Goal: Task Accomplishment & Management: Manage account settings

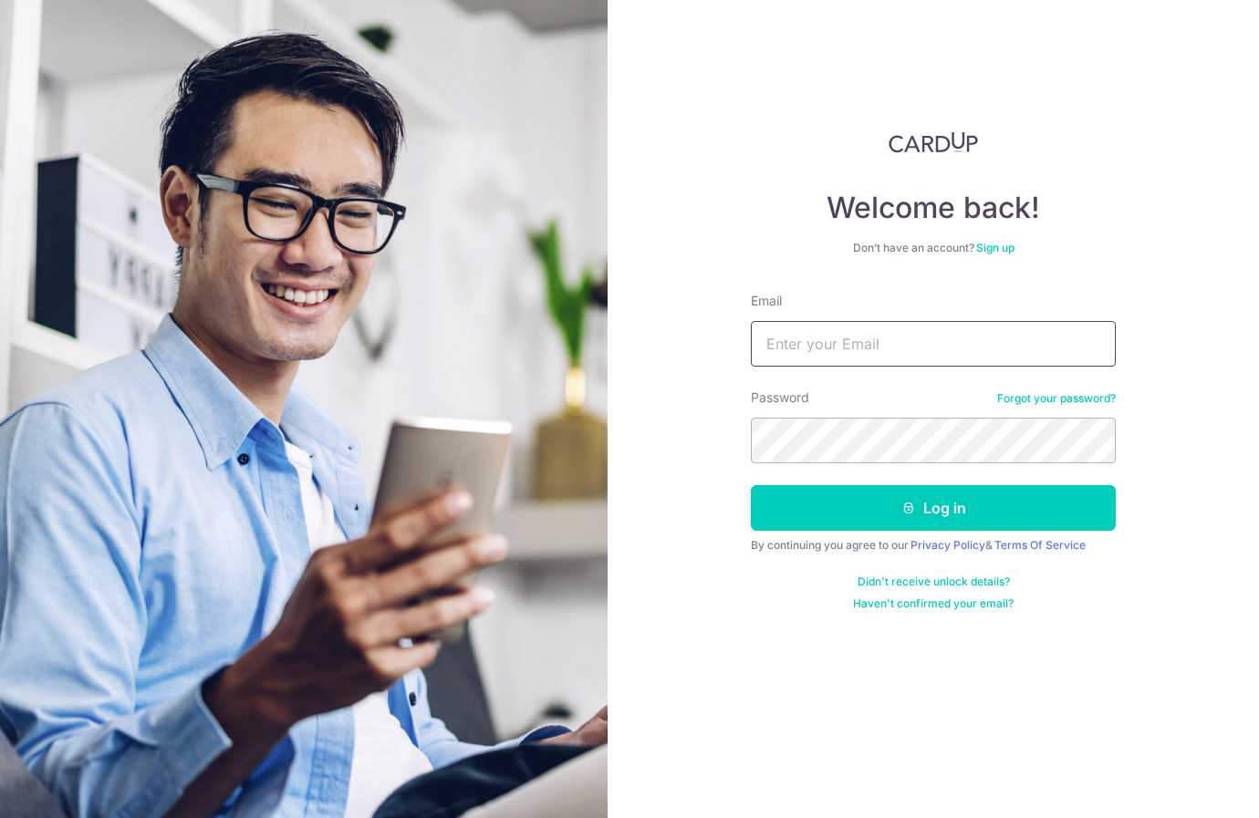
click at [802, 349] on input "Email" at bounding box center [933, 344] width 365 height 46
type input "[EMAIL_ADDRESS][DOMAIN_NAME]"
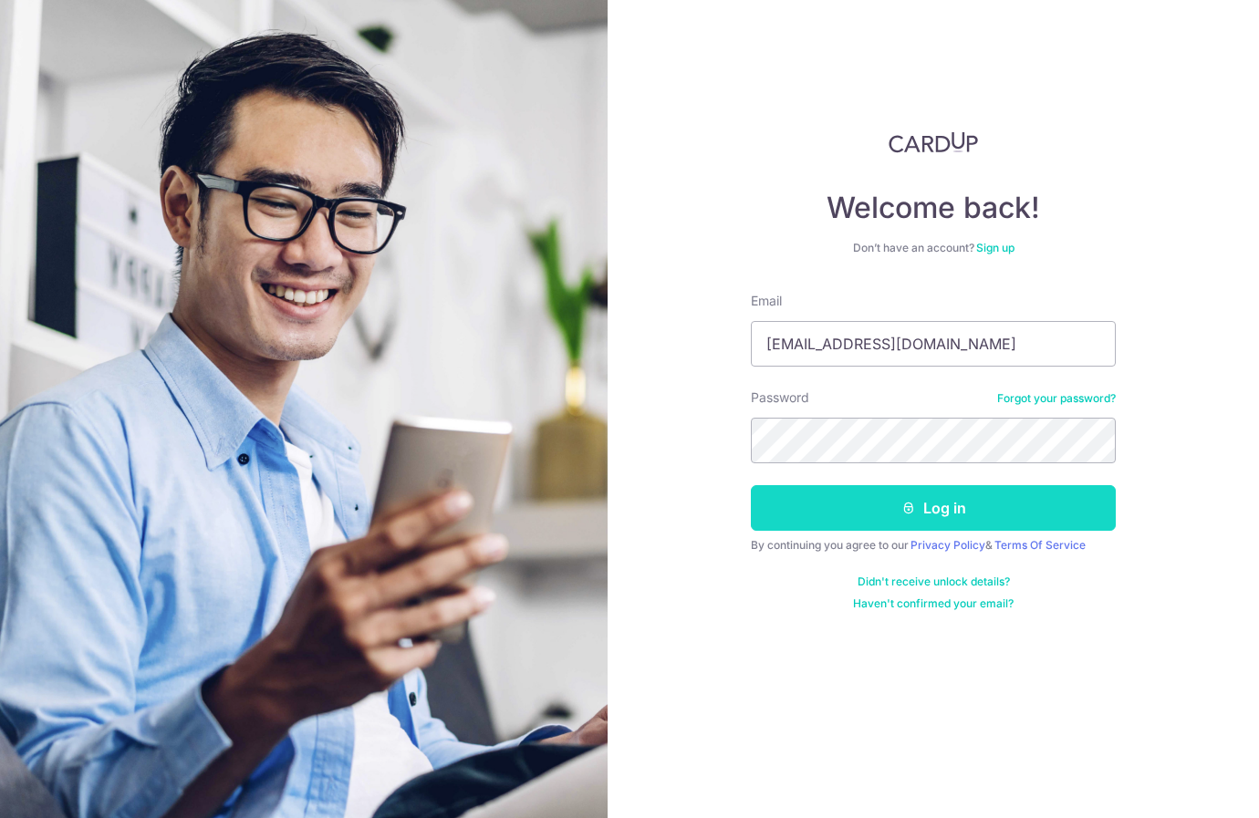
click at [901, 515] on button "Log in" at bounding box center [933, 508] width 365 height 46
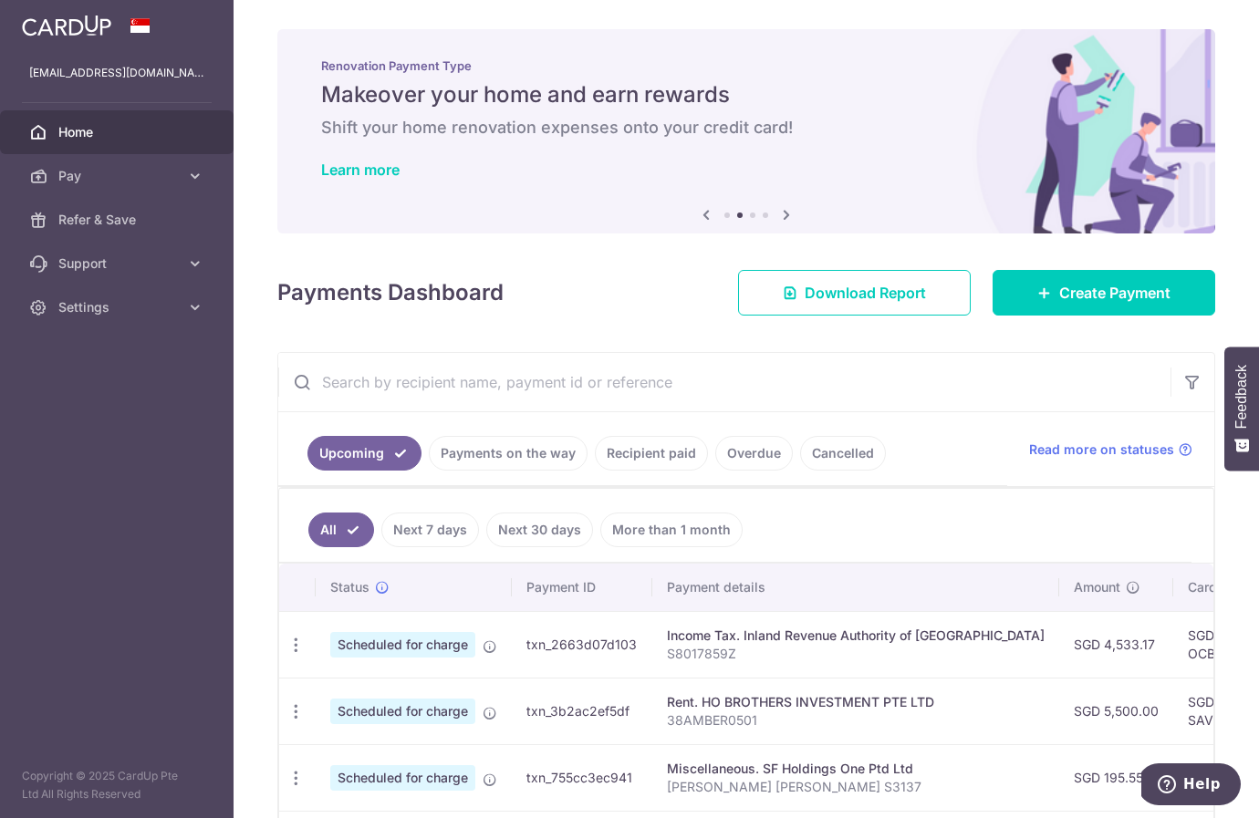
click at [789, 208] on icon at bounding box center [786, 214] width 22 height 23
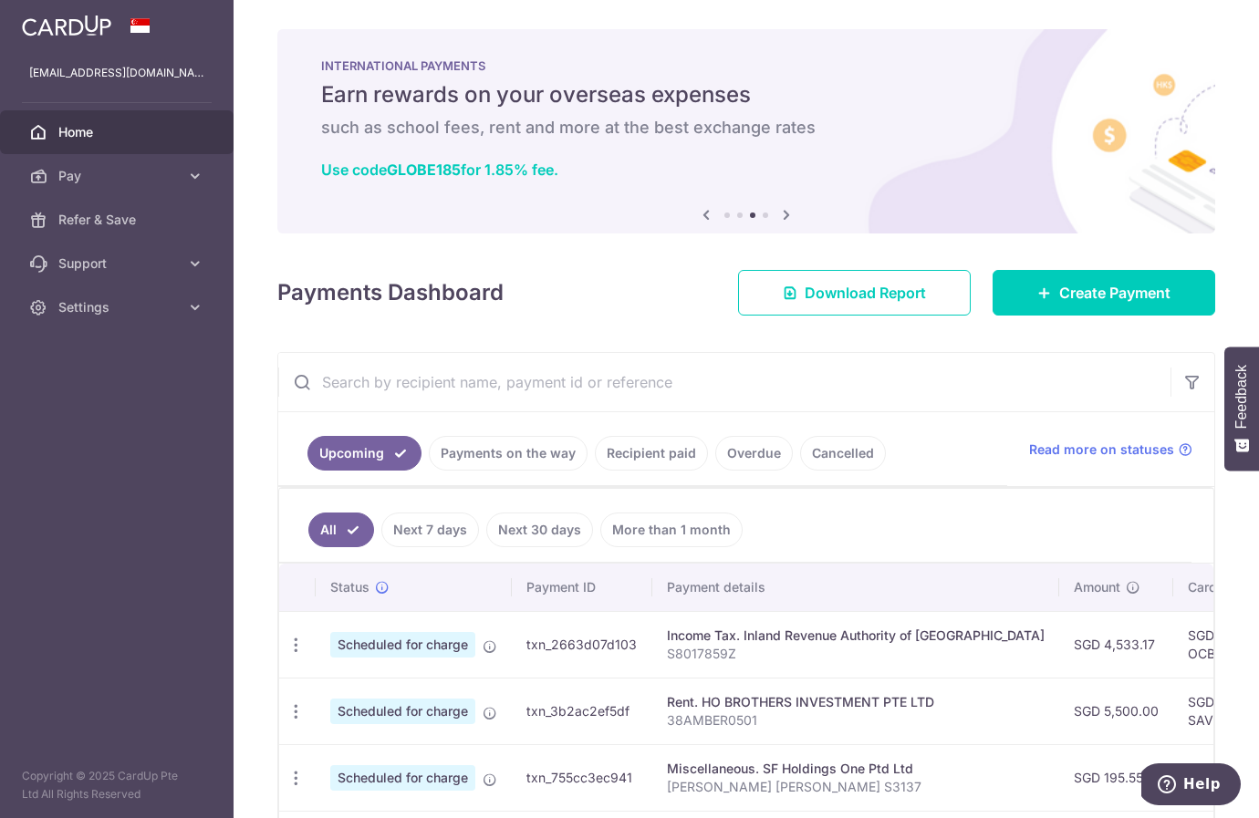
click at [789, 208] on icon at bounding box center [786, 214] width 22 height 23
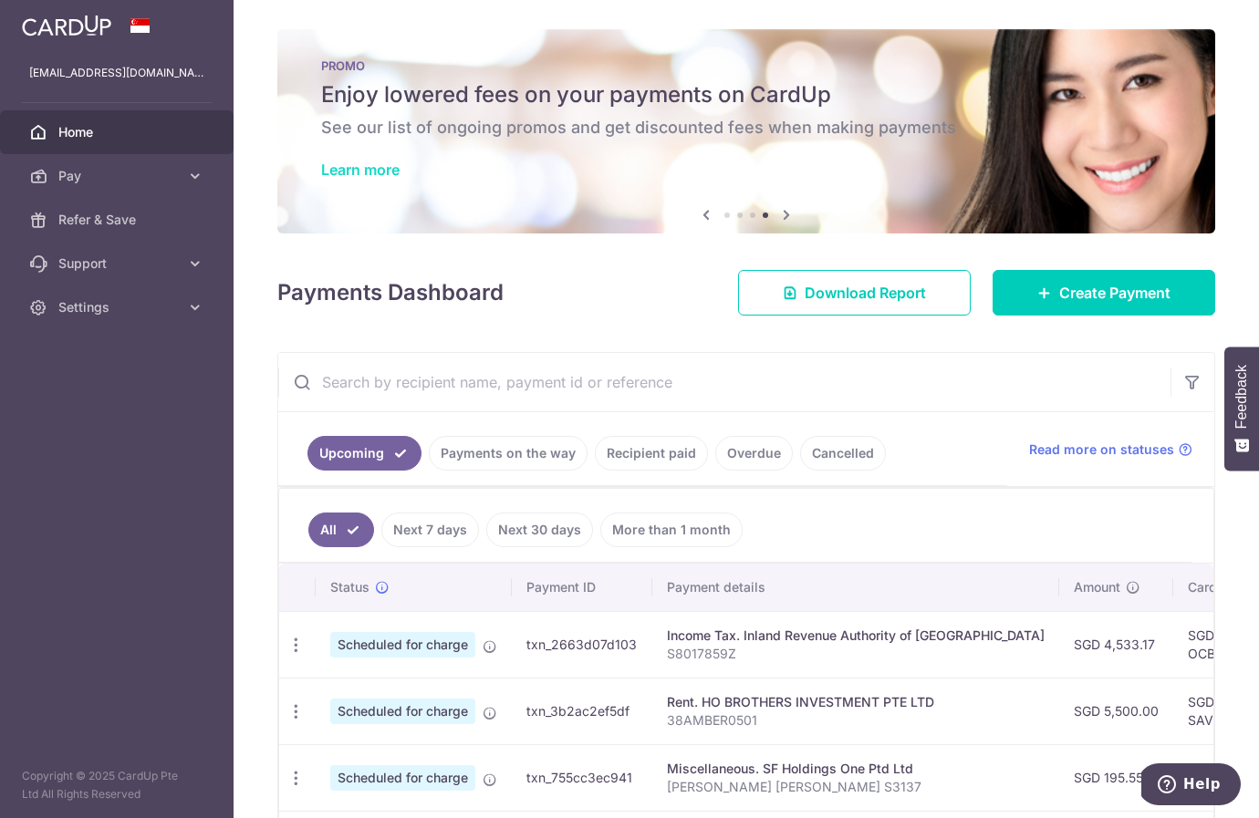
click at [354, 166] on link "Learn more" at bounding box center [360, 170] width 78 height 18
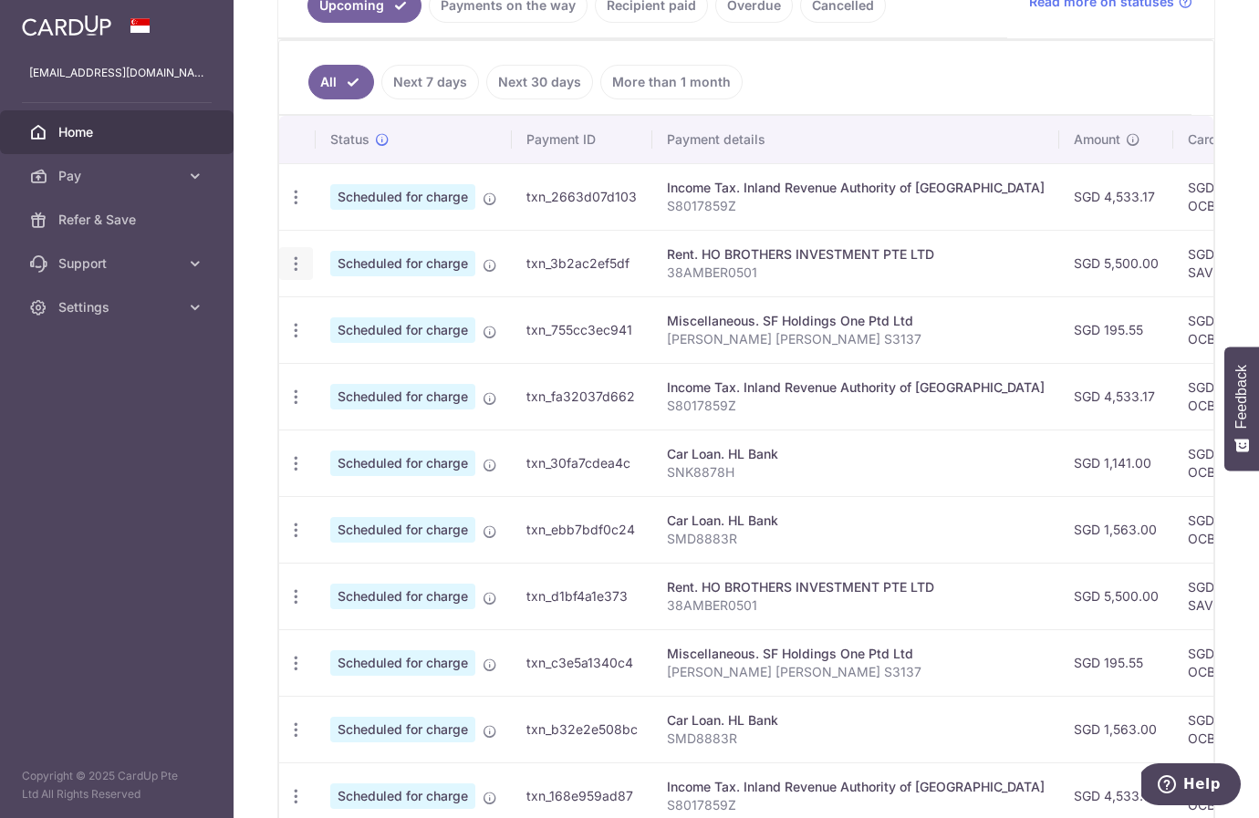
click at [293, 207] on icon "button" at bounding box center [295, 197] width 19 height 19
click at [360, 320] on span "Update payment" at bounding box center [393, 314] width 124 height 22
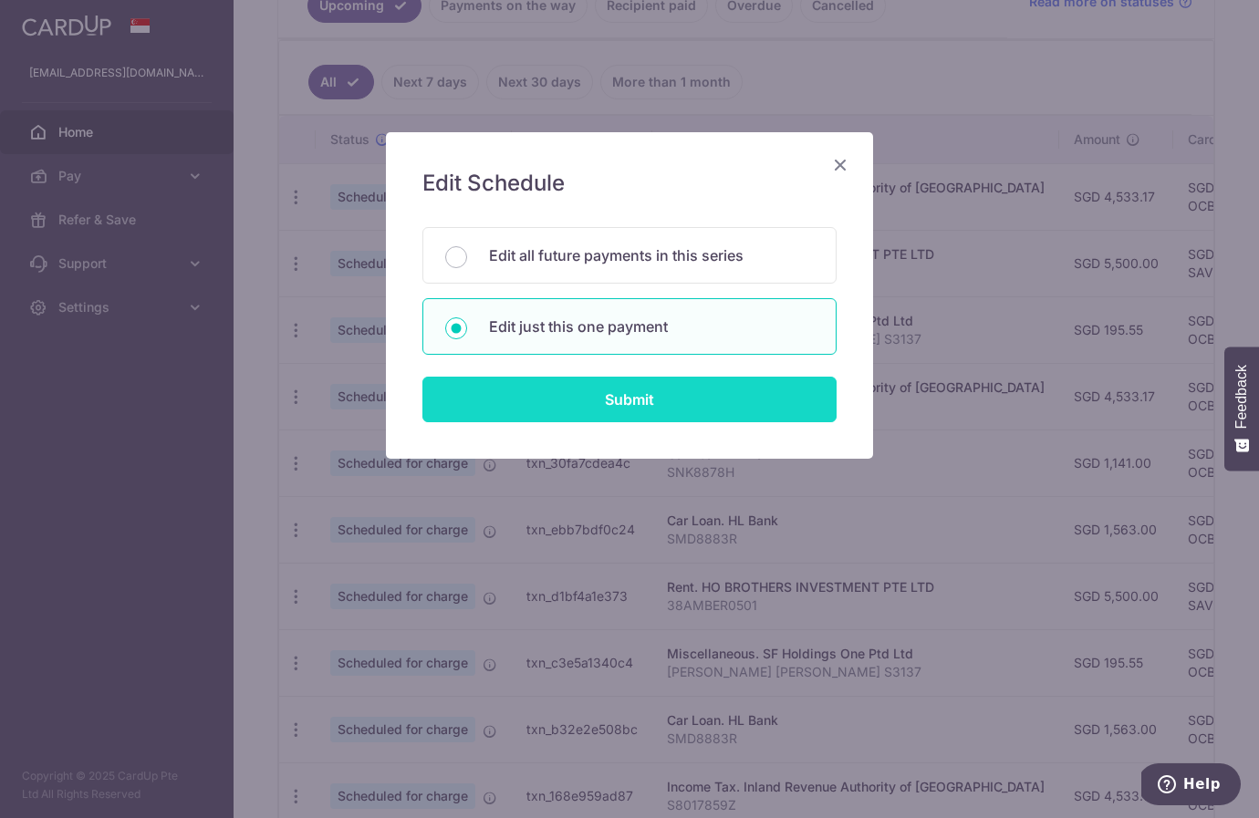
click at [551, 392] on input "Submit" at bounding box center [629, 400] width 414 height 46
radio input "true"
type input "5,500.00"
type input "[DATE]"
type input "38AMBER0501"
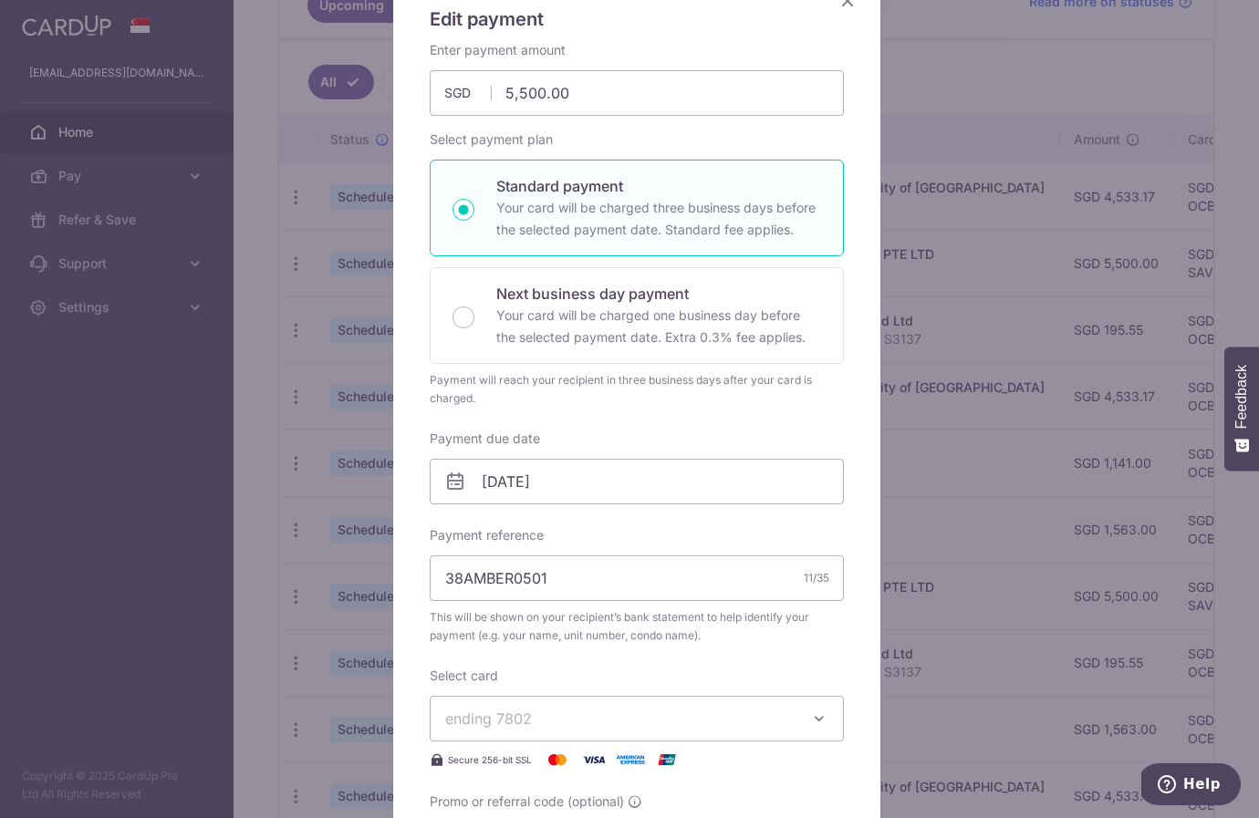
scroll to position [660, 0]
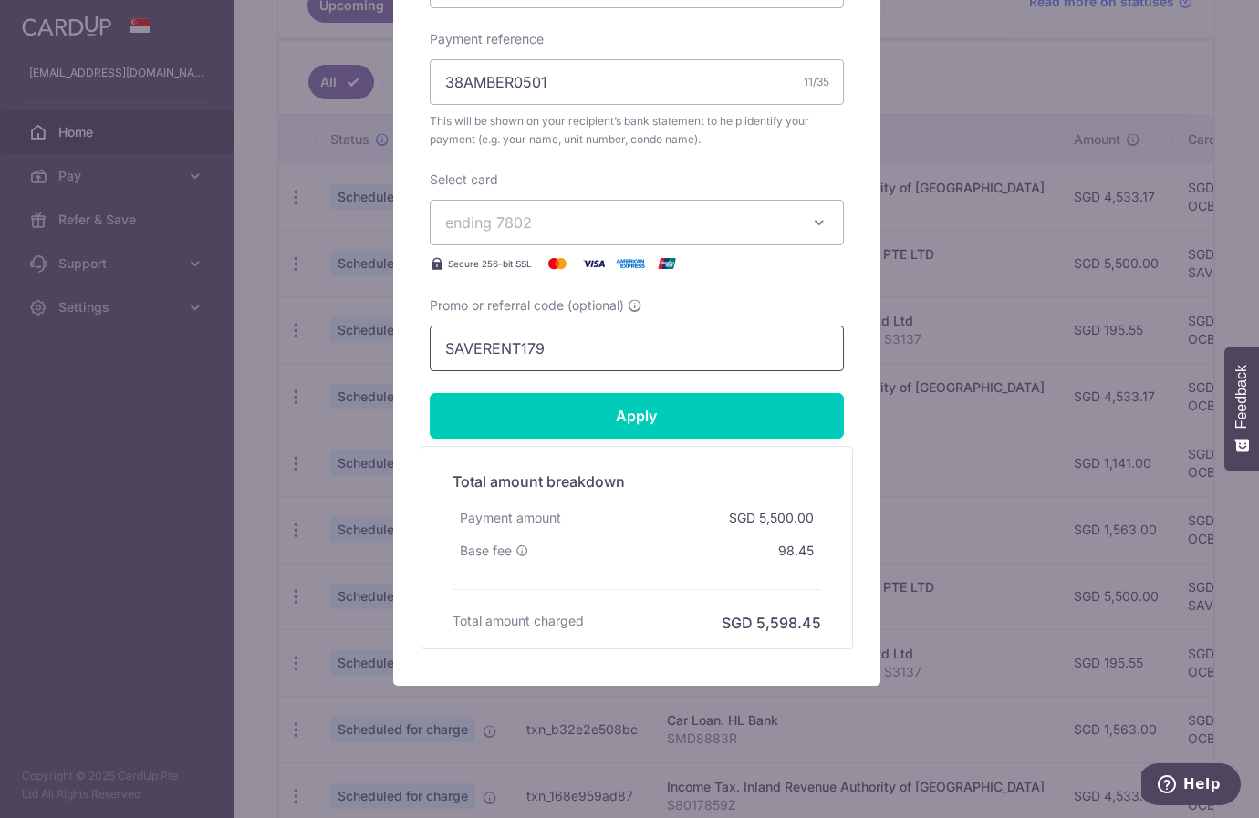
click at [583, 346] on input "SAVERENT179" at bounding box center [637, 349] width 414 height 46
click at [583, 345] on input "SAVERENT179" at bounding box center [637, 349] width 414 height 46
paste input "3HOME25R"
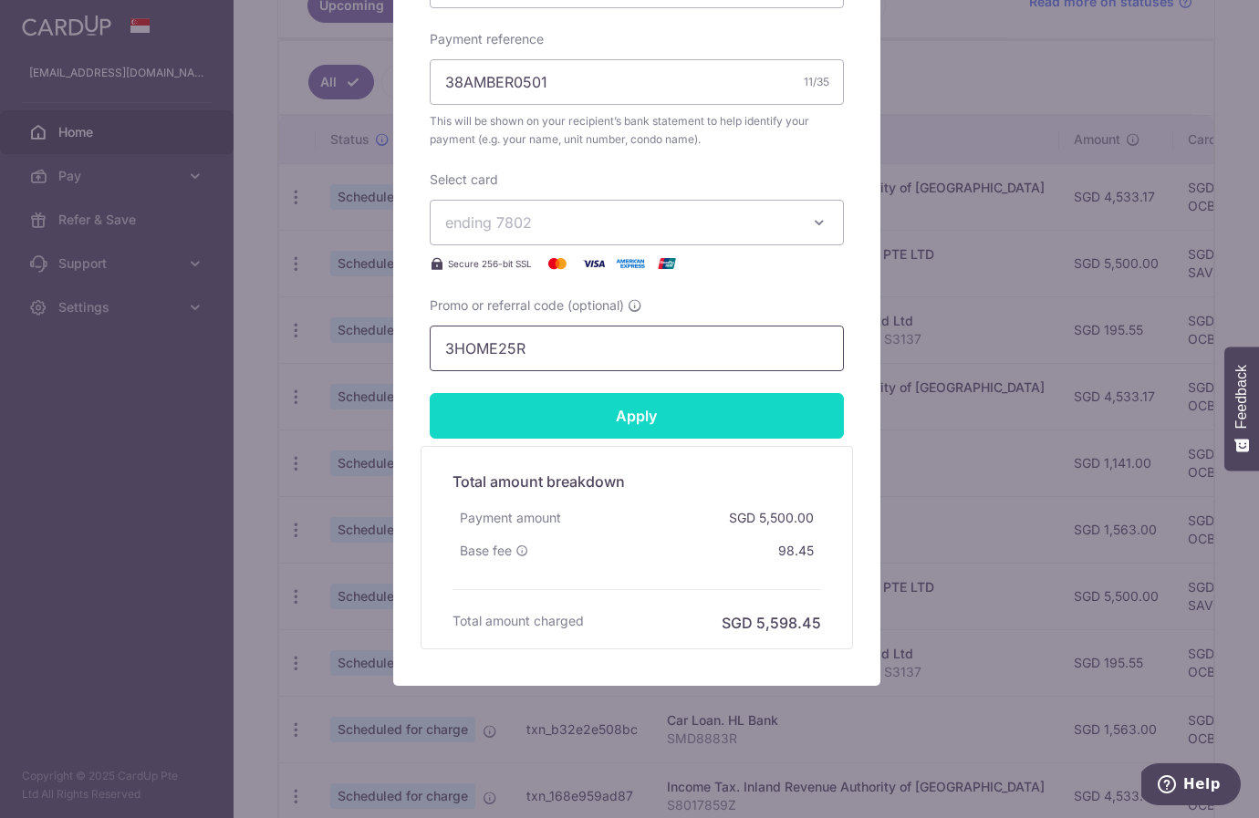
type input "3HOME25R"
click at [595, 423] on input "Apply" at bounding box center [637, 416] width 414 height 46
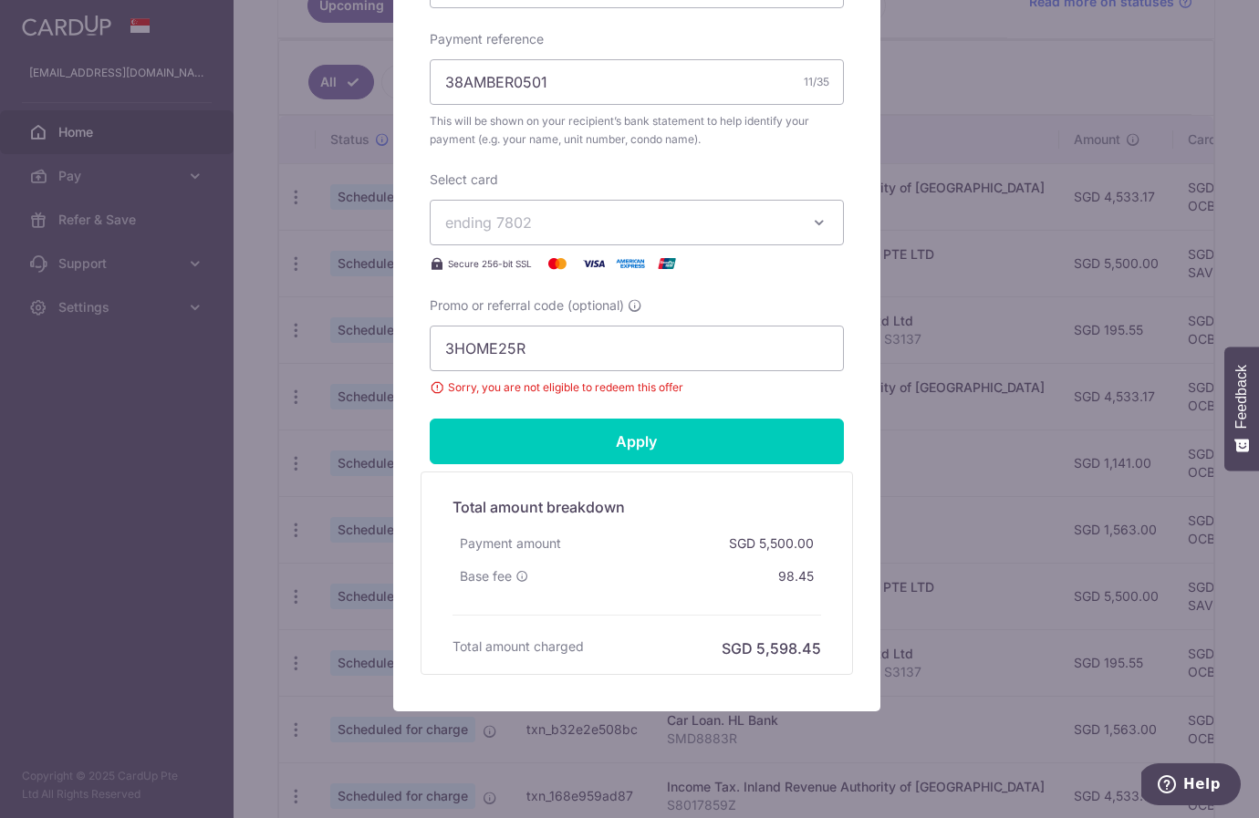
scroll to position [0, 0]
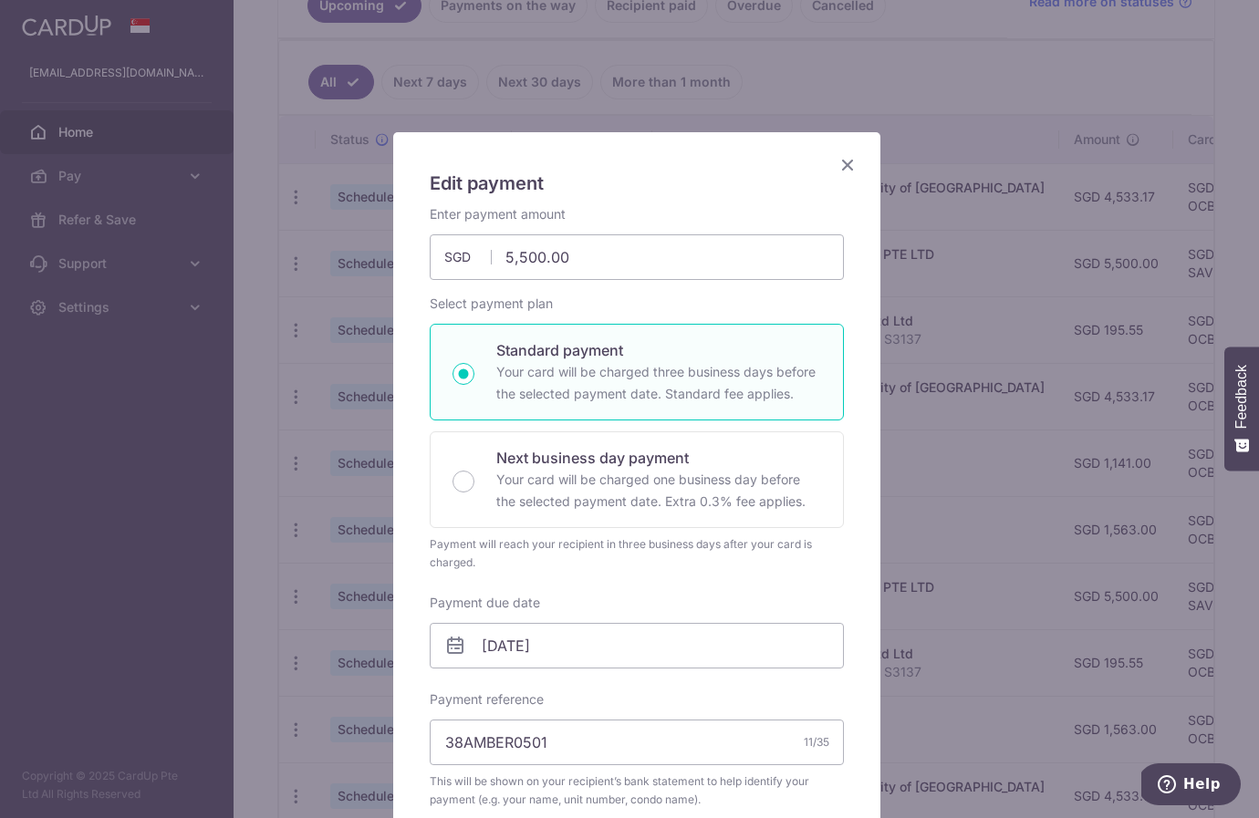
click at [842, 164] on icon "Close" at bounding box center [847, 164] width 22 height 23
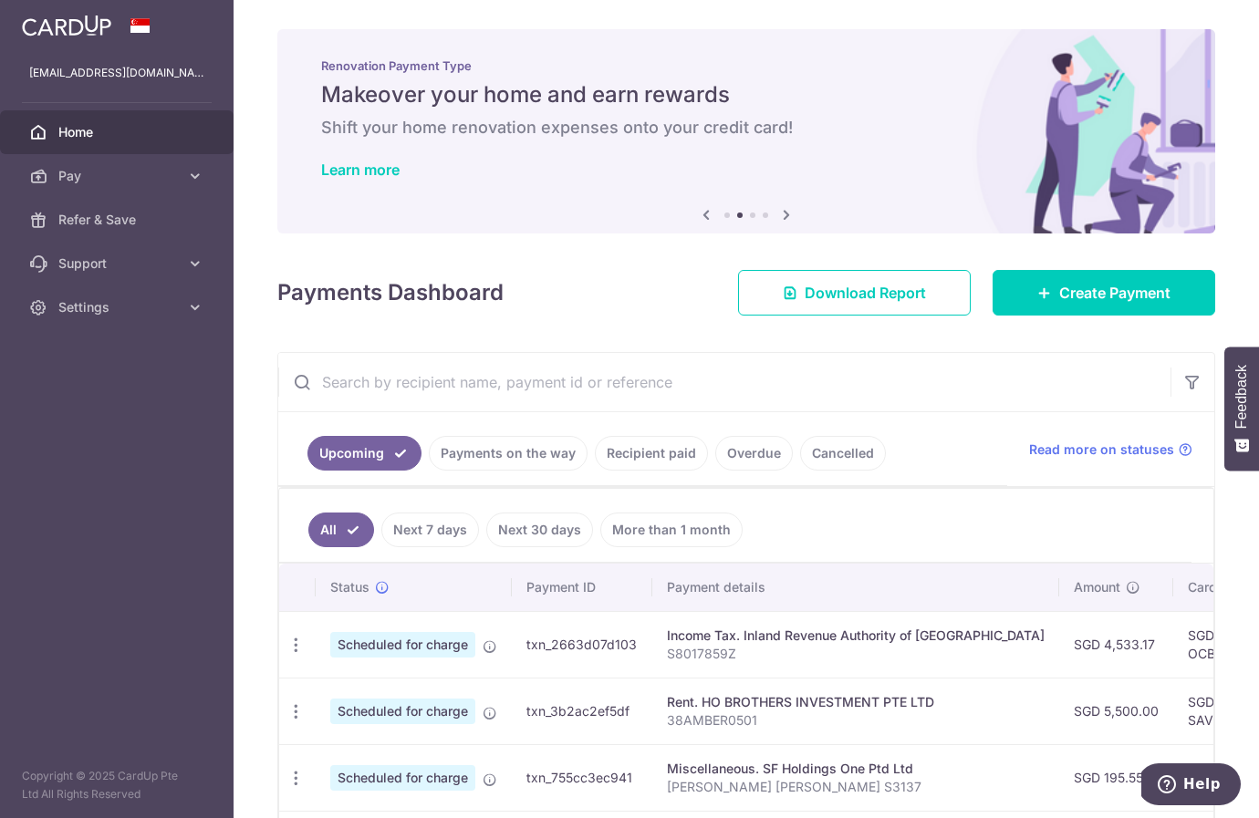
scroll to position [518, 0]
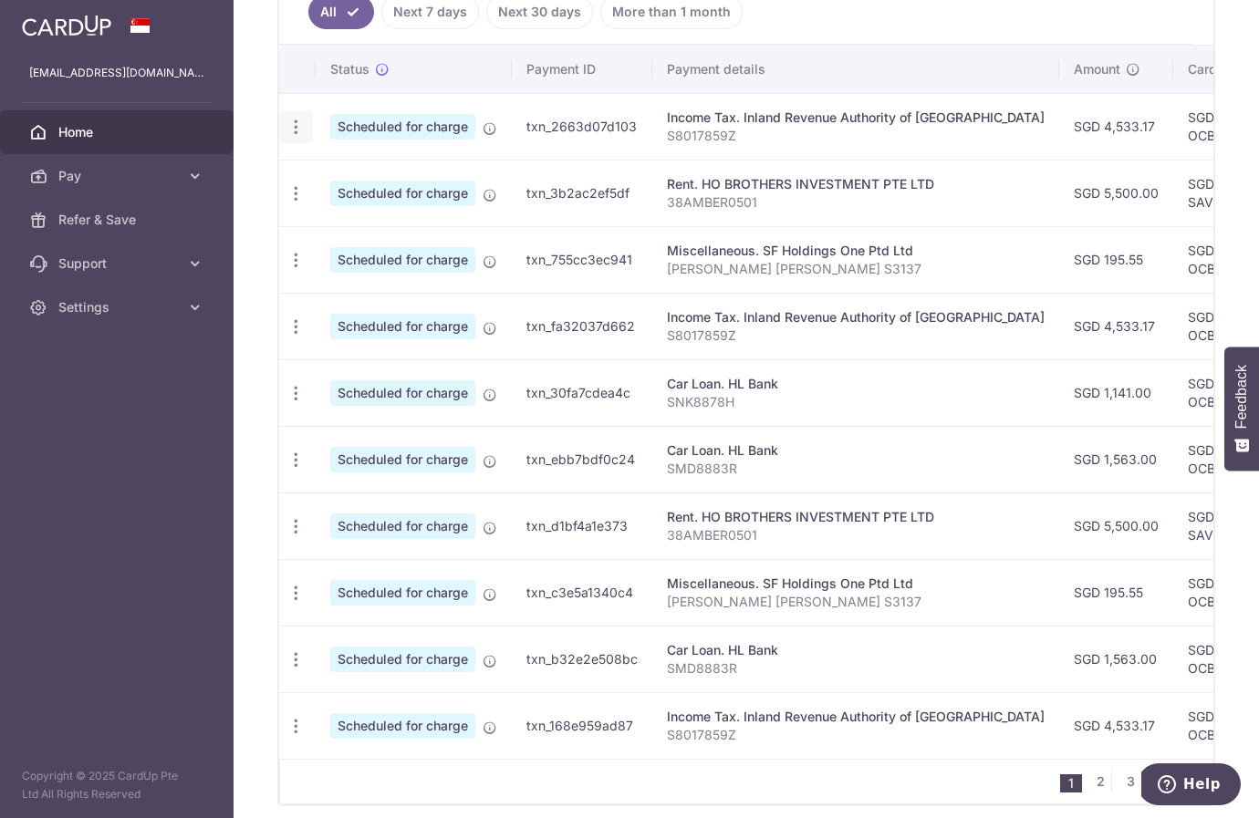
click at [288, 124] on icon "button" at bounding box center [295, 127] width 19 height 19
click at [354, 180] on span "Update payment" at bounding box center [393, 177] width 124 height 22
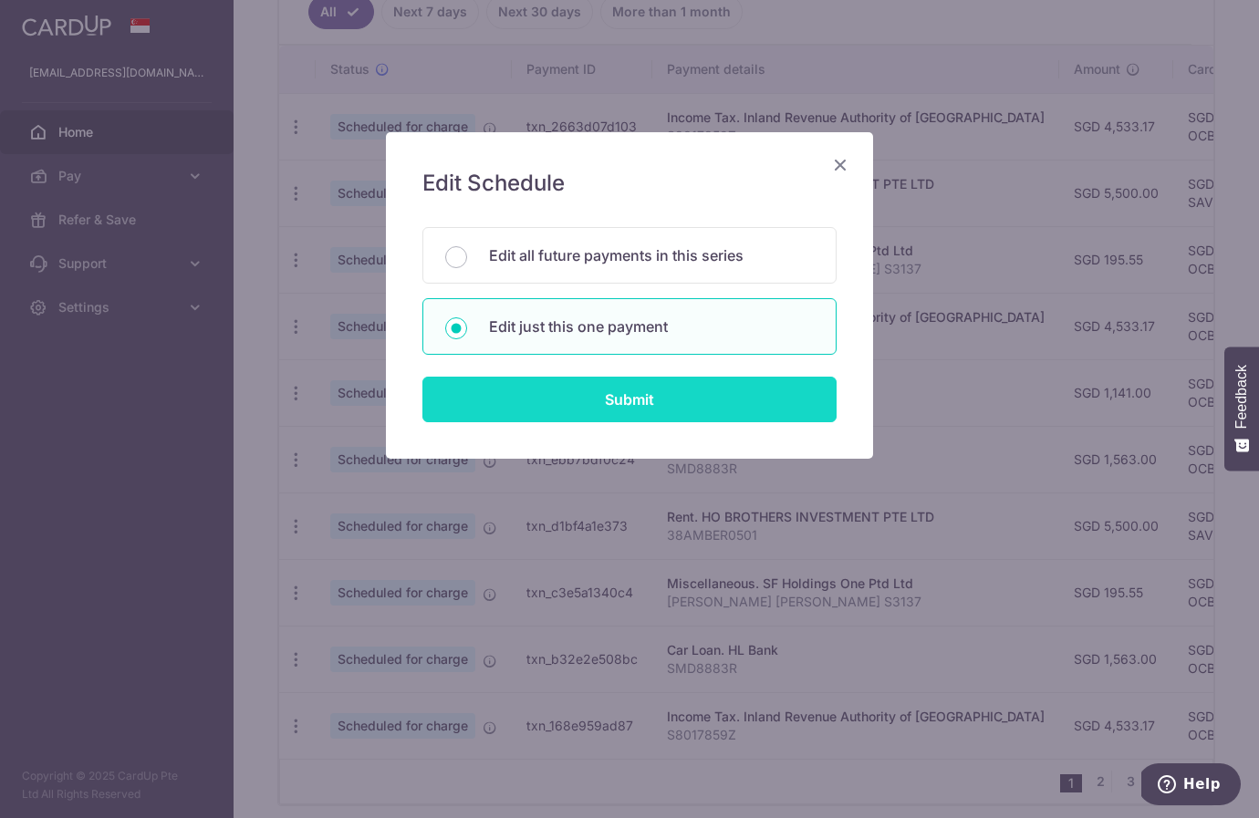
click at [615, 400] on input "Submit" at bounding box center [629, 400] width 414 height 46
radio input "true"
type input "4,533.17"
type input "[DATE]"
type input "S8017859Z"
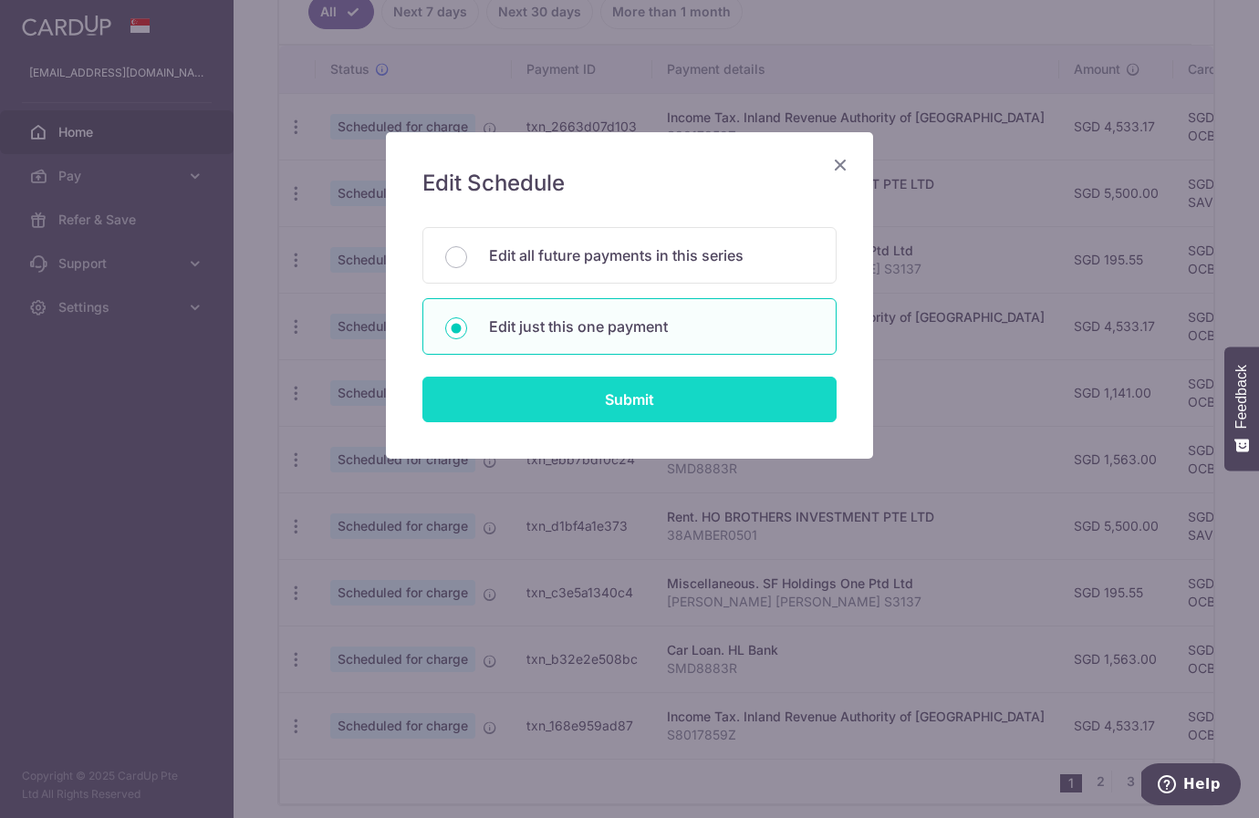
type input "OCBCTAX173"
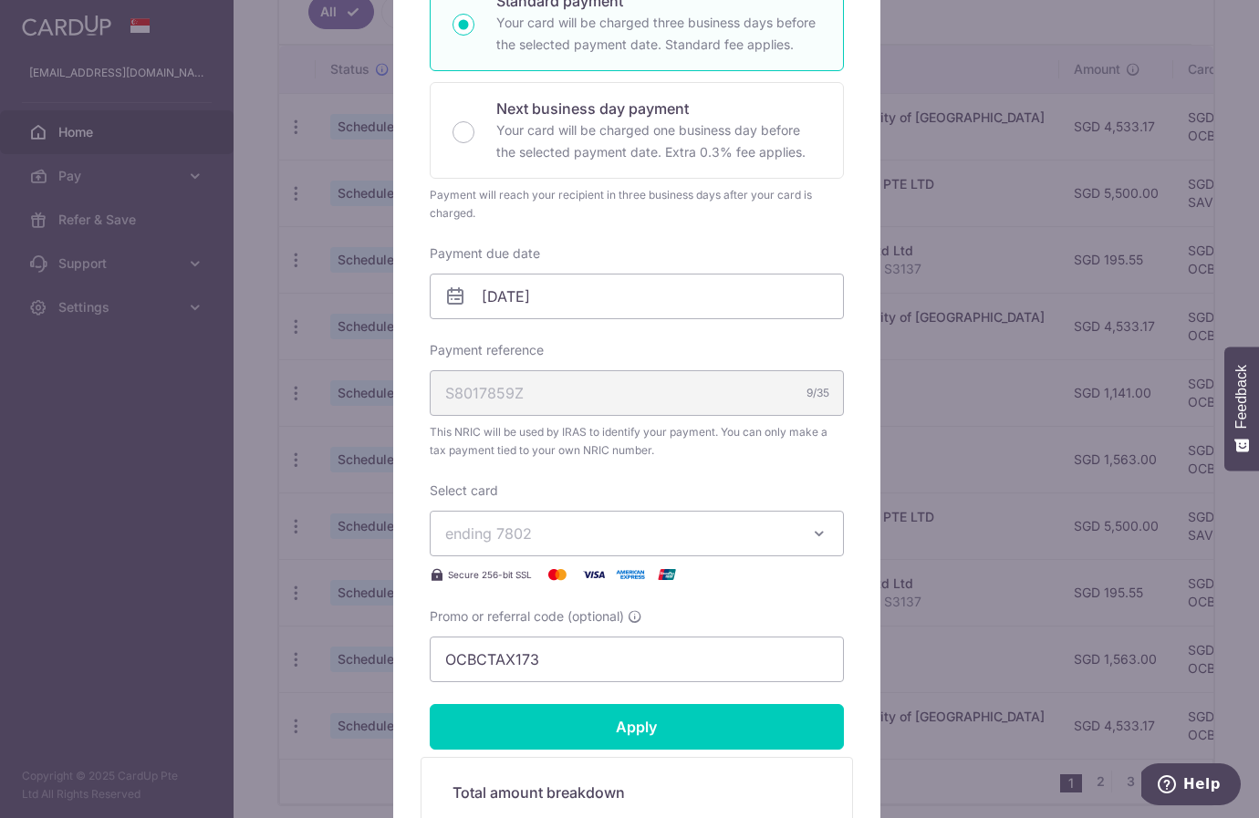
scroll to position [0, 0]
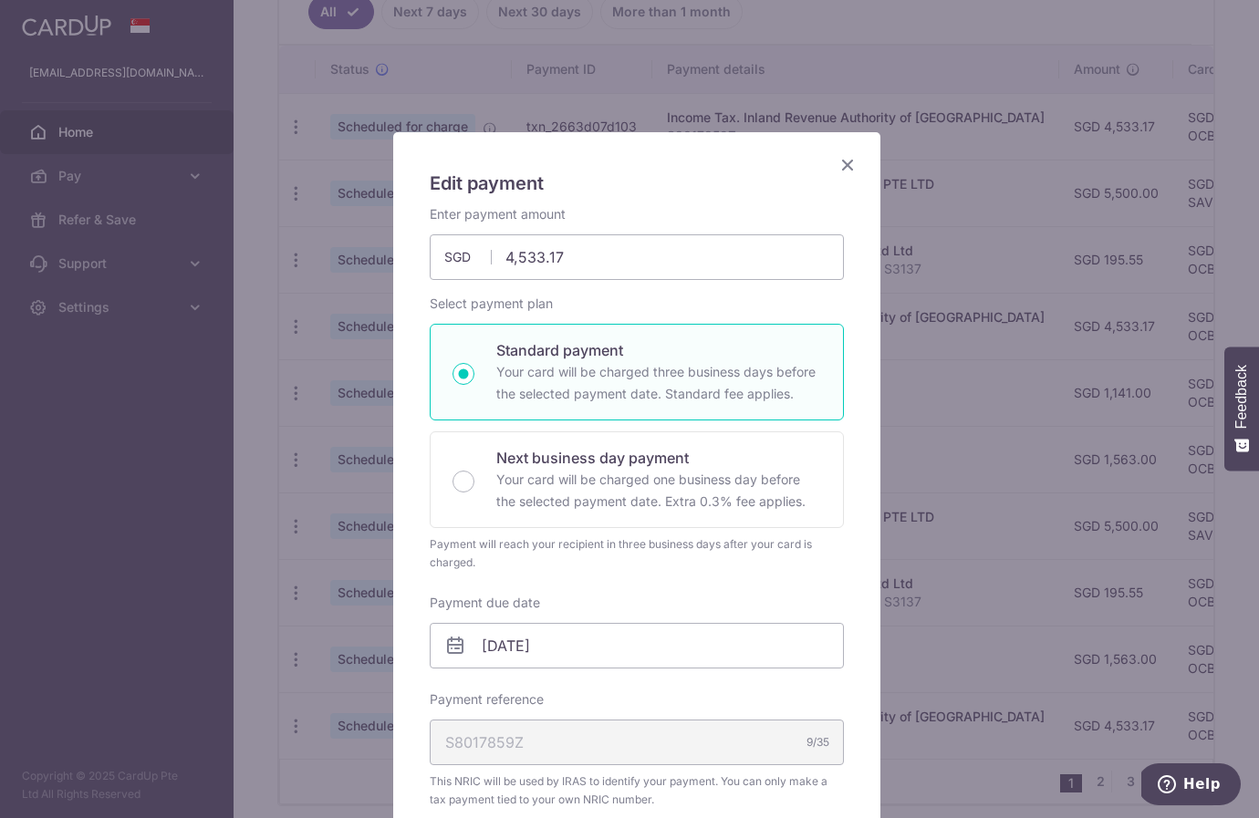
click at [843, 161] on icon "Close" at bounding box center [847, 164] width 22 height 23
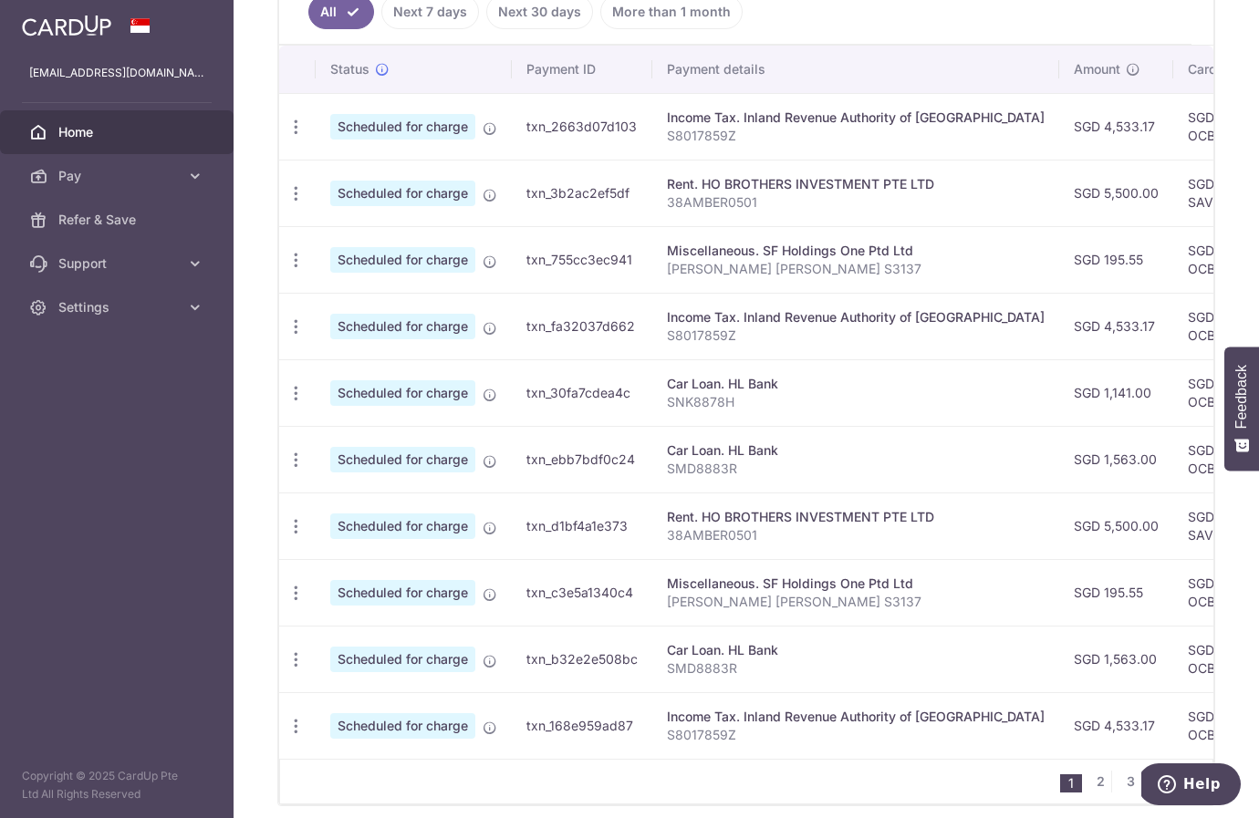
click at [1063, 1] on ul "All Next 7 days Next 30 days More than 1 month" at bounding box center [735, 8] width 912 height 74
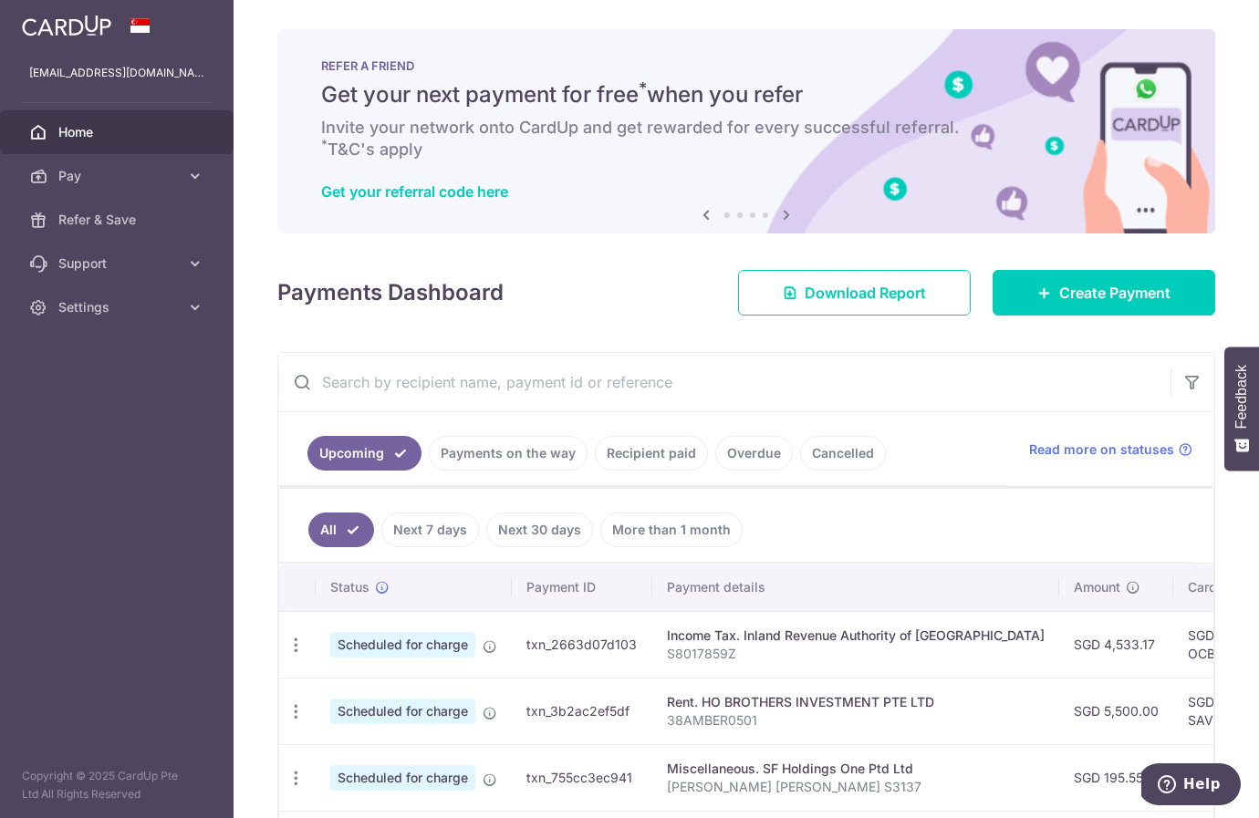
scroll to position [36, 0]
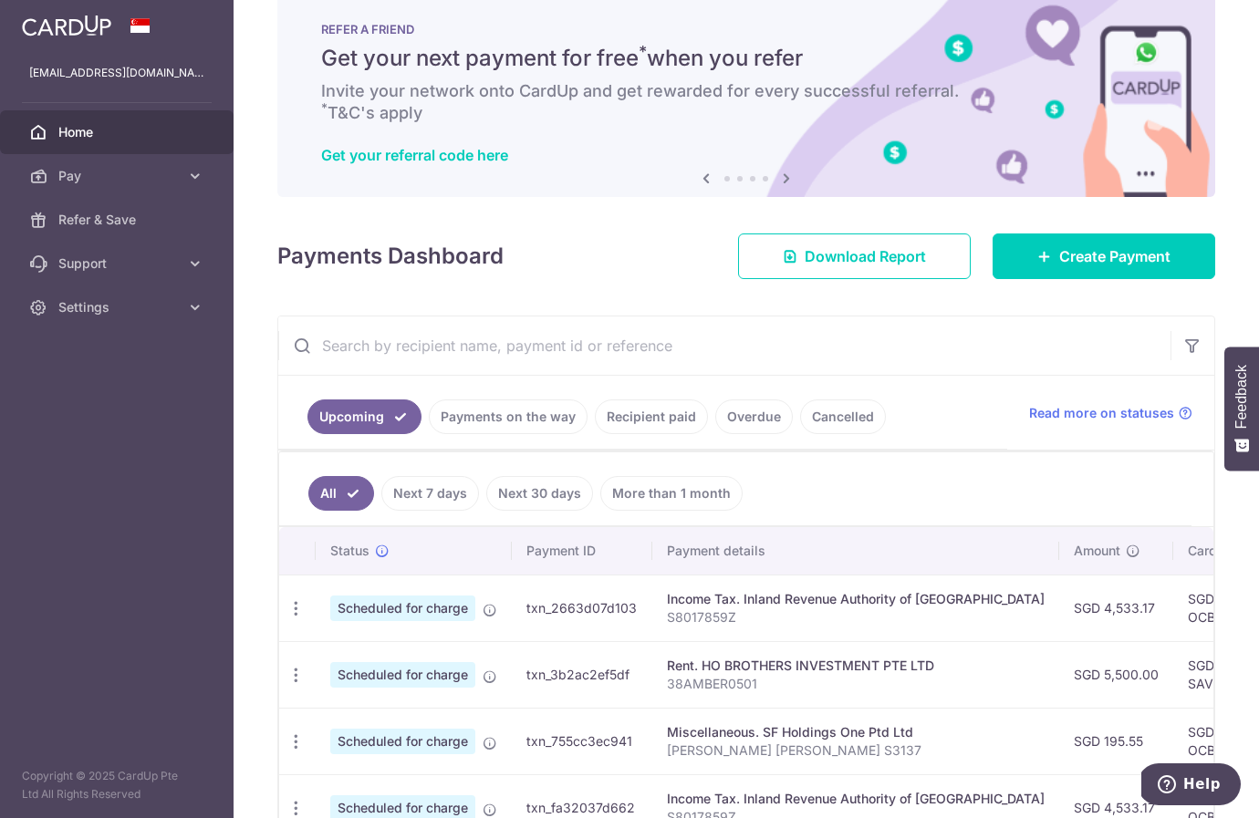
click at [477, 418] on link "Payments on the way" at bounding box center [508, 416] width 159 height 35
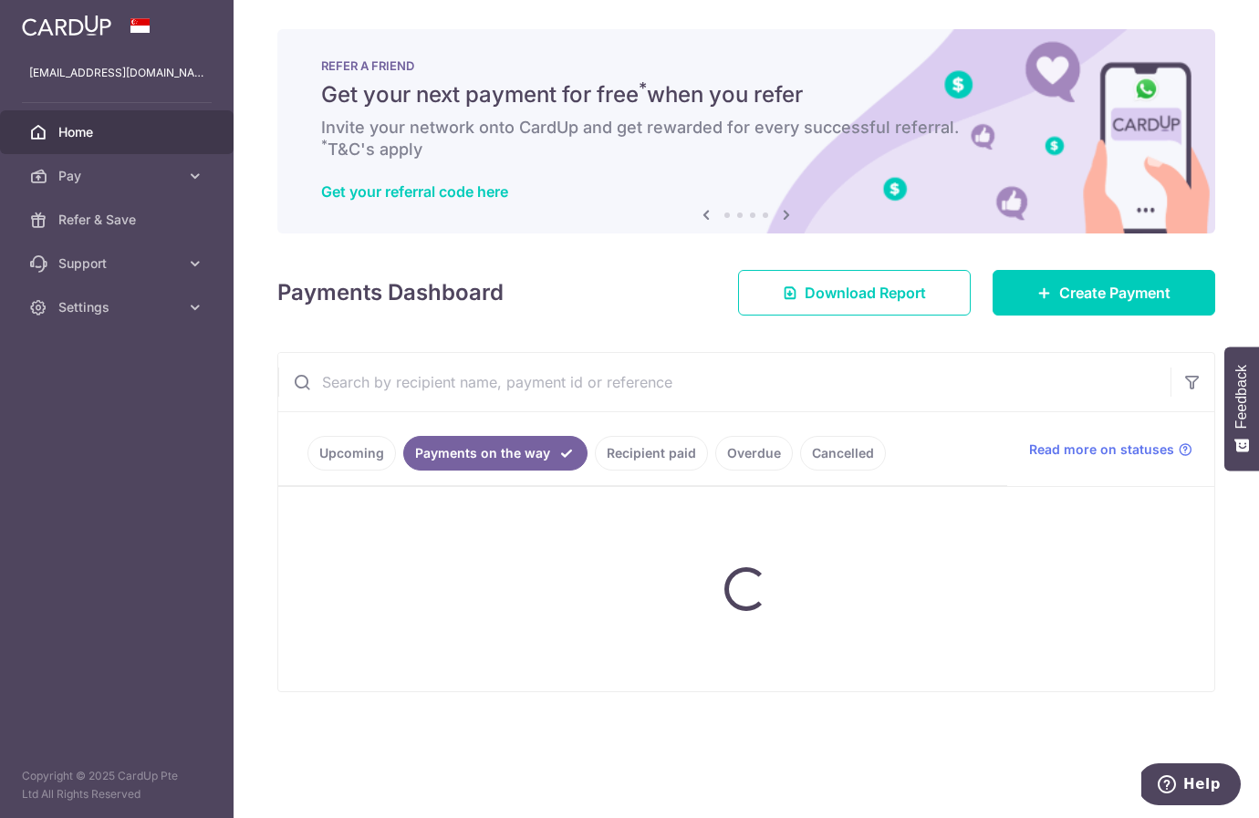
scroll to position [0, 0]
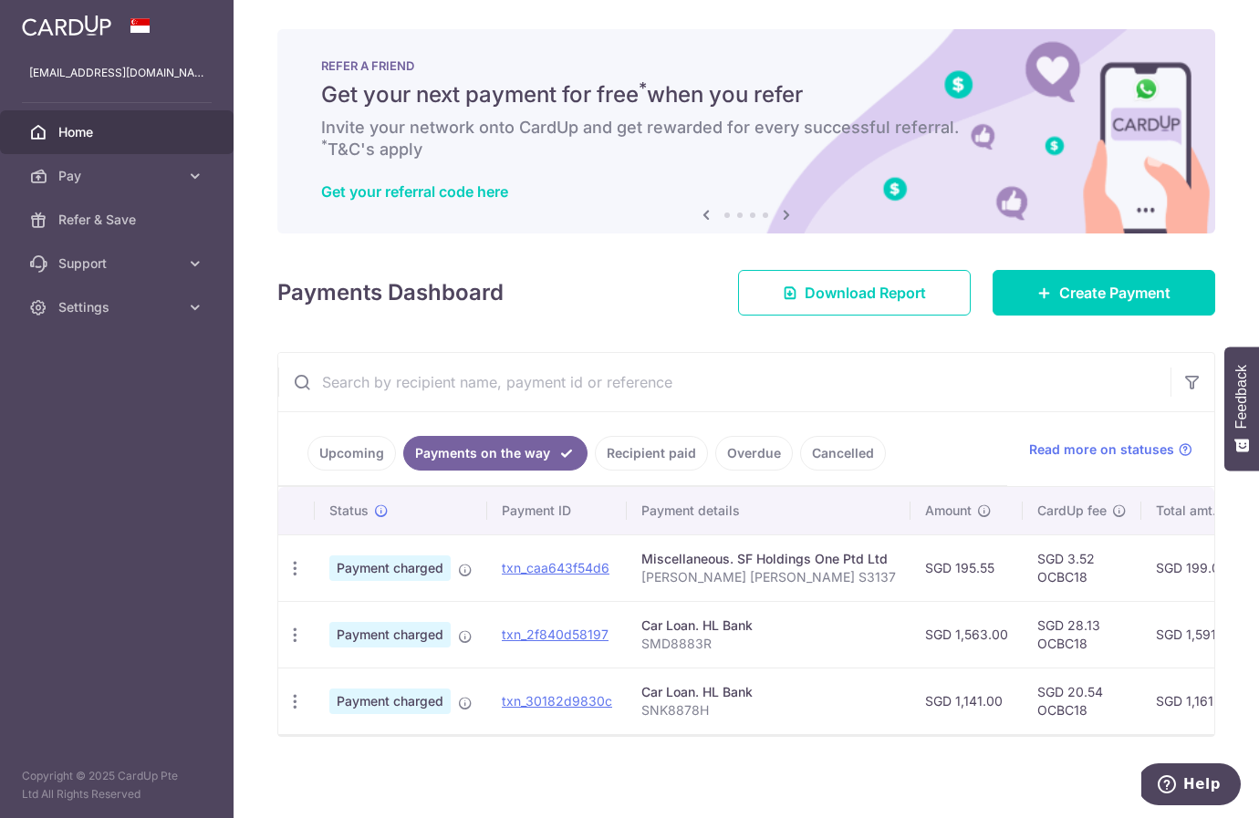
click at [664, 452] on link "Recipient paid" at bounding box center [651, 453] width 113 height 35
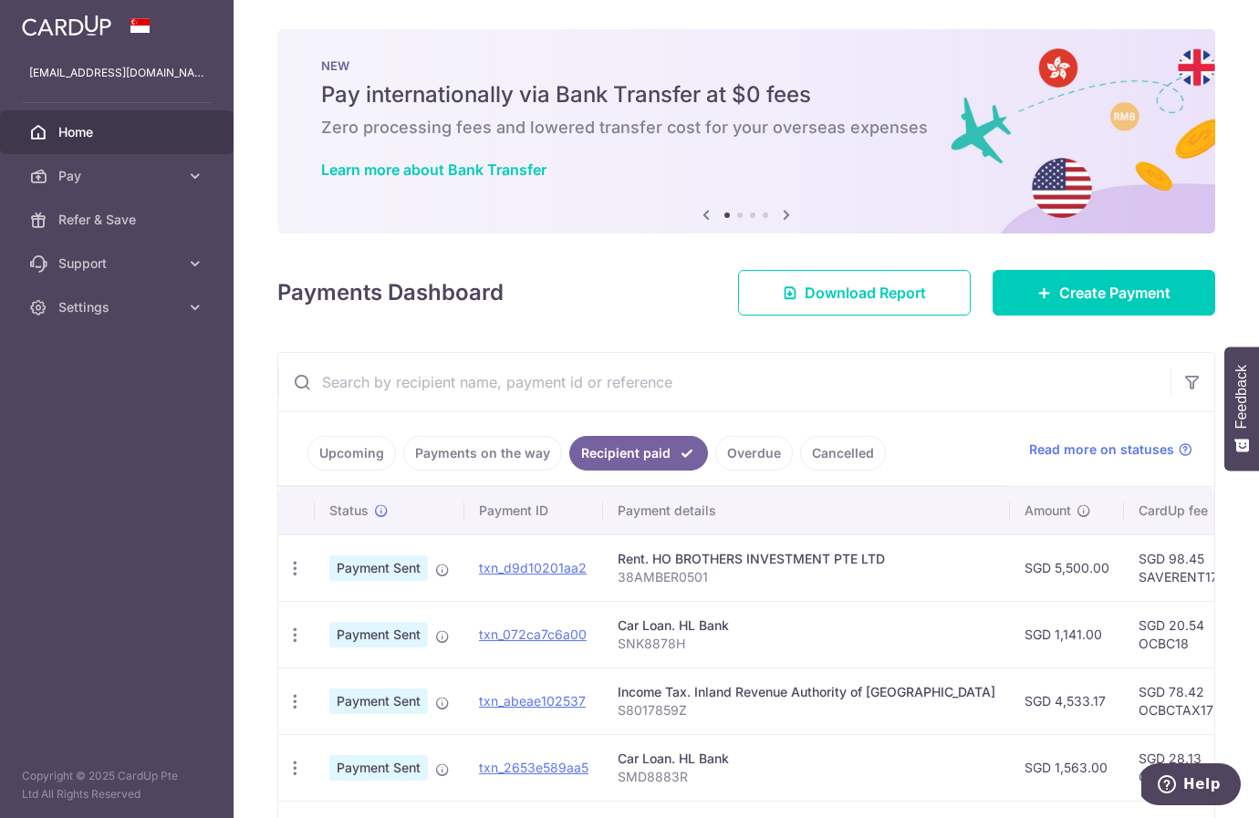
click at [352, 454] on link "Upcoming" at bounding box center [351, 453] width 88 height 35
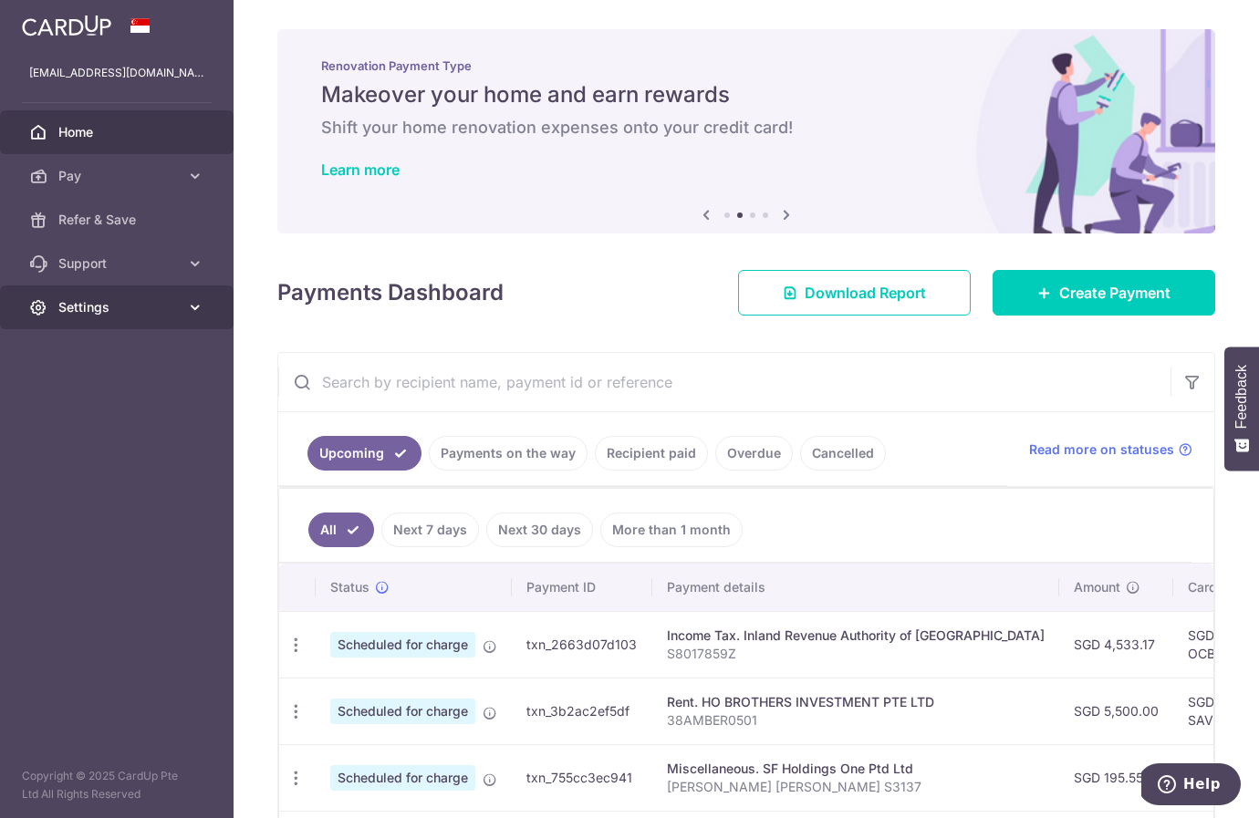
click at [93, 312] on span "Settings" at bounding box center [118, 307] width 120 height 18
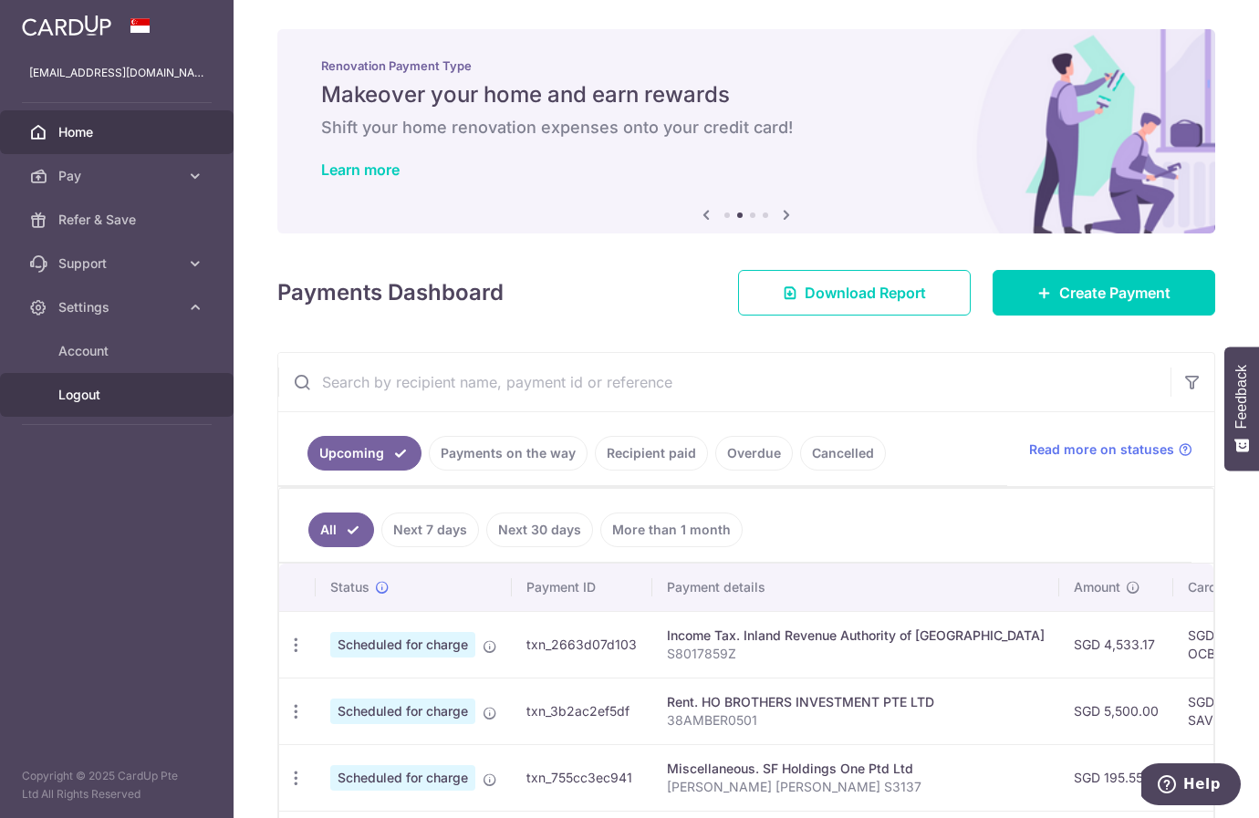
click at [84, 396] on span "Logout" at bounding box center [118, 395] width 120 height 18
